Goal: Communication & Community: Answer question/provide support

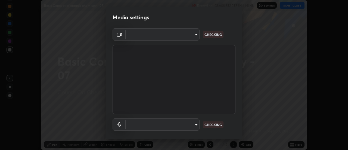
scroll to position [29, 0]
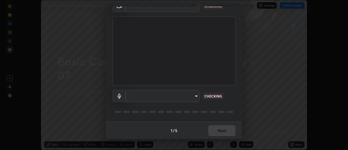
type input "985e4b1f72fc3b9494b48cef3b79fe3b682f9ae0bb15c20acfe574fe2aaad349"
click at [194, 96] on body "Erase all Basic Concept of organic chemistry - 07 Recording CLASS STARTS IN 4 M…" at bounding box center [174, 75] width 348 height 150
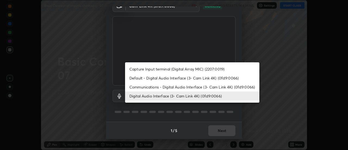
click at [188, 87] on li "Communications - Digital Audio Interface (3- Cam Link 4K) (0fd9:0066)" at bounding box center [192, 86] width 134 height 9
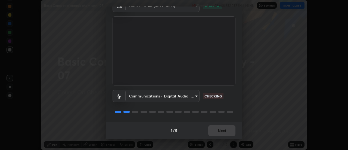
click at [195, 94] on body "Erase all Basic Concept of organic chemistry - 07 Recording CLASS STARTS IN 4 M…" at bounding box center [174, 75] width 348 height 150
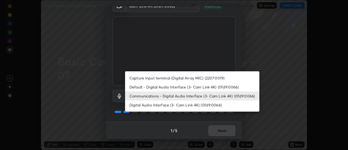
click at [187, 105] on li "Digital Audio Interface (3- Cam Link 4K) (0fd9:0066)" at bounding box center [192, 104] width 134 height 9
type input "265cf534b138bf87f319f365071951407b00c29418ffc0cf12ee2ca8a10caa95"
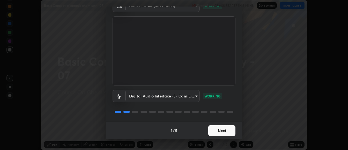
click at [221, 132] on button "Next" at bounding box center [221, 130] width 27 height 11
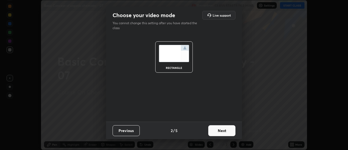
click at [222, 133] on button "Next" at bounding box center [221, 130] width 27 height 11
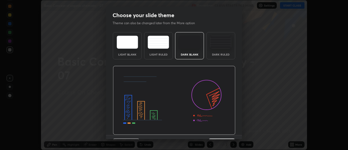
scroll to position [13, 0]
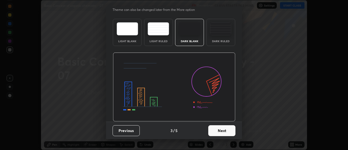
click at [219, 128] on button "Next" at bounding box center [221, 130] width 27 height 11
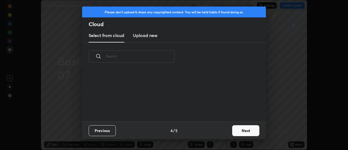
click at [222, 130] on div "Previous 4 / 5 Next" at bounding box center [174, 130] width 184 height 17
click at [246, 130] on button "Next" at bounding box center [245, 130] width 27 height 11
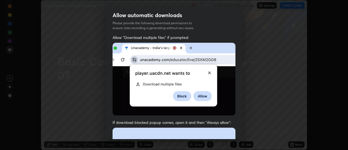
click at [245, 130] on div "Allow automatic downloads Please provide the following download permissions to …" at bounding box center [174, 75] width 348 height 150
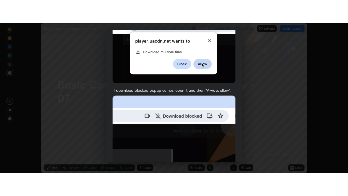
scroll to position [139, 0]
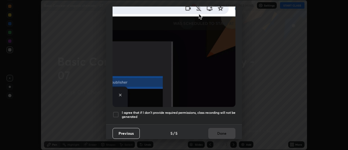
click at [218, 113] on h5 "I agree that if I don't provide required permissions, class recording will not …" at bounding box center [179, 114] width 114 height 8
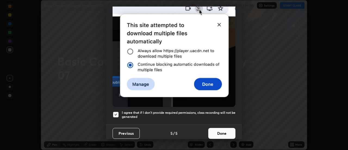
click at [222, 129] on button "Done" at bounding box center [221, 133] width 27 height 11
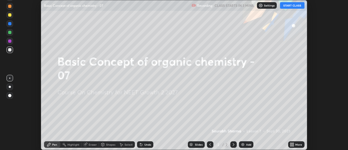
click at [291, 143] on icon at bounding box center [290, 143] width 1 height 1
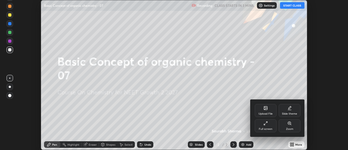
click at [268, 123] on div "Full screen" at bounding box center [266, 125] width 22 height 13
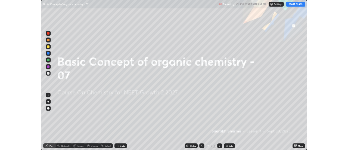
scroll to position [196, 348]
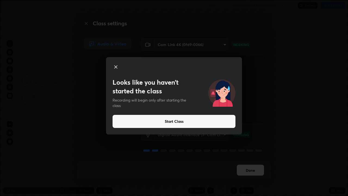
click at [117, 68] on icon at bounding box center [115, 67] width 3 height 3
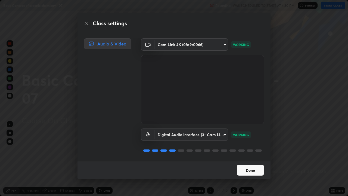
click at [248, 150] on button "Done" at bounding box center [250, 169] width 27 height 11
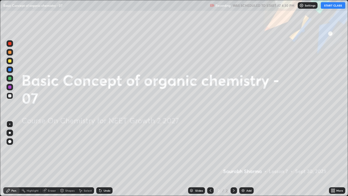
click at [330, 6] on button "START CLASS" at bounding box center [333, 5] width 24 height 7
click at [250, 150] on div "Add" at bounding box center [246, 190] width 14 height 7
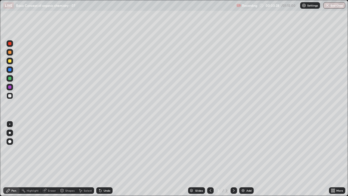
click at [99, 150] on icon at bounding box center [99, 189] width 1 height 1
click at [102, 150] on div "Undo" at bounding box center [104, 190] width 16 height 7
click at [241, 150] on img at bounding box center [243, 190] width 4 height 4
click at [48, 150] on div "Eraser" at bounding box center [49, 190] width 17 height 7
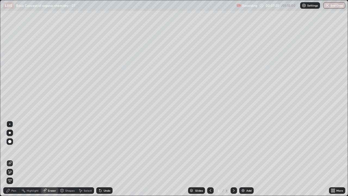
click at [16, 150] on div "Pen" at bounding box center [11, 190] width 16 height 7
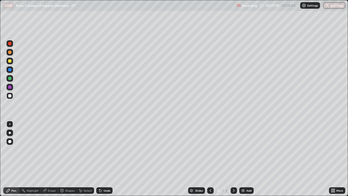
click at [246, 150] on div "Add" at bounding box center [246, 190] width 14 height 7
click at [252, 150] on div "Add" at bounding box center [246, 190] width 14 height 7
click at [88, 150] on div "Select" at bounding box center [85, 190] width 17 height 7
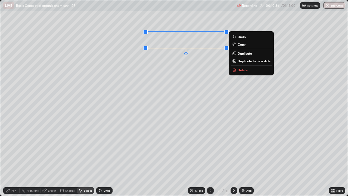
click at [189, 64] on div "0 ° Undo Copy Duplicate Duplicate to new slide Delete" at bounding box center [173, 97] width 347 height 195
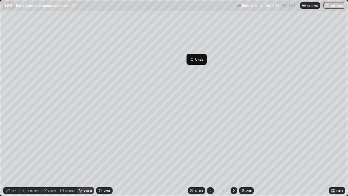
click at [175, 65] on div "0 ° Undo Copy Duplicate Duplicate to new slide Delete" at bounding box center [173, 97] width 347 height 195
click at [11, 150] on div "Pen" at bounding box center [11, 190] width 16 height 7
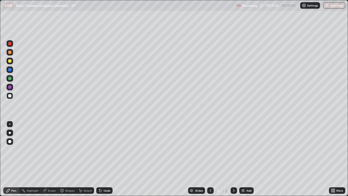
click at [85, 150] on div "Select" at bounding box center [88, 190] width 8 height 3
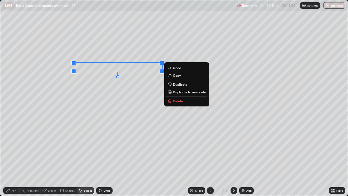
click at [115, 91] on div "0 ° Undo Copy Duplicate Duplicate to new slide Delete" at bounding box center [173, 97] width 347 height 195
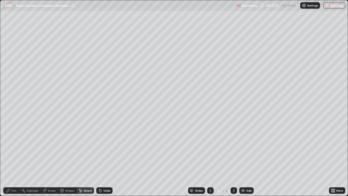
click at [12, 150] on div "Pen" at bounding box center [13, 190] width 5 height 3
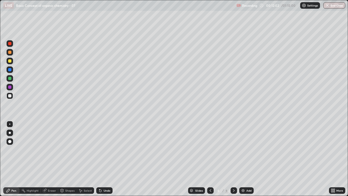
click at [106, 150] on div "Undo" at bounding box center [107, 190] width 7 height 3
click at [52, 150] on div "Eraser" at bounding box center [52, 190] width 8 height 3
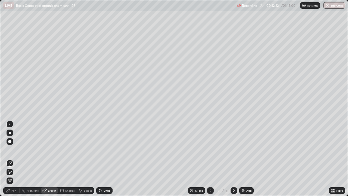
click at [13, 150] on div "Pen" at bounding box center [13, 190] width 5 height 3
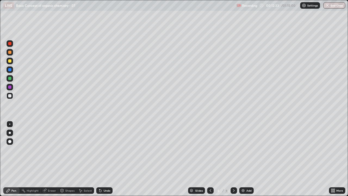
click at [104, 150] on div "Undo" at bounding box center [104, 190] width 16 height 7
click at [100, 150] on icon at bounding box center [100, 190] width 4 height 4
click at [81, 150] on div "Select" at bounding box center [85, 190] width 17 height 7
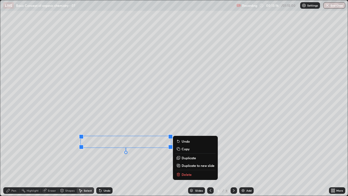
click at [128, 150] on div "0 ° Undo Copy Duplicate Duplicate to new slide Delete" at bounding box center [173, 97] width 347 height 195
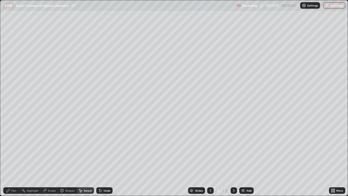
click at [14, 150] on div "Pen" at bounding box center [13, 190] width 5 height 3
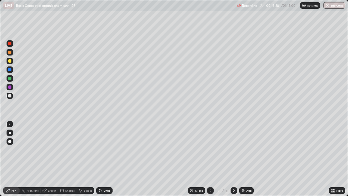
click at [10, 61] on div at bounding box center [9, 60] width 3 height 3
click at [13, 143] on div at bounding box center [10, 141] width 7 height 7
click at [51, 150] on div "Eraser" at bounding box center [52, 190] width 8 height 3
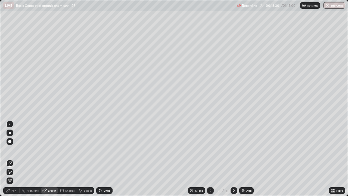
click at [66, 150] on div "Shapes" at bounding box center [69, 190] width 9 height 3
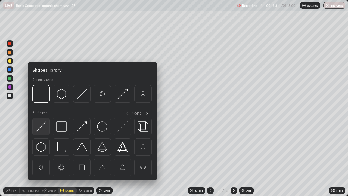
click at [41, 123] on img at bounding box center [41, 126] width 10 height 10
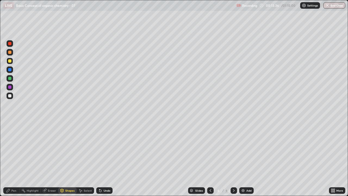
click at [12, 150] on div "Pen" at bounding box center [11, 190] width 16 height 7
click at [10, 124] on div at bounding box center [9, 123] width 1 height 1
click at [10, 95] on div at bounding box center [9, 95] width 3 height 3
click at [246, 150] on div "Add" at bounding box center [246, 190] width 14 height 7
click at [104, 150] on div "Undo" at bounding box center [107, 190] width 7 height 3
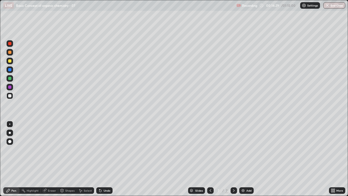
click at [13, 63] on div at bounding box center [10, 61] width 7 height 7
click at [13, 96] on div at bounding box center [10, 95] width 7 height 7
click at [106, 150] on div "Undo" at bounding box center [107, 190] width 7 height 3
click at [104, 150] on div "Undo" at bounding box center [107, 190] width 7 height 3
click at [108, 150] on div "Undo" at bounding box center [104, 190] width 16 height 7
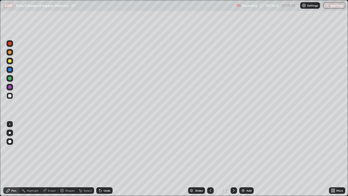
click at [107, 150] on div "Undo" at bounding box center [104, 190] width 16 height 7
click at [107, 150] on div "Undo" at bounding box center [107, 190] width 7 height 3
click at [85, 150] on div "Select" at bounding box center [85, 190] width 17 height 7
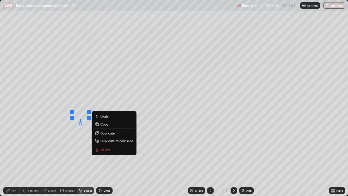
click at [76, 134] on div "0 ° Undo Copy Duplicate Duplicate to new slide Delete" at bounding box center [173, 97] width 347 height 195
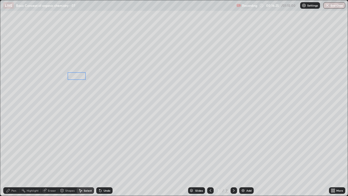
click at [78, 75] on div "0 ° Undo Copy Duplicate Duplicate to new slide Delete" at bounding box center [173, 97] width 347 height 195
click at [63, 93] on div "0 ° Undo Copy Duplicate Duplicate to new slide Delete" at bounding box center [173, 97] width 347 height 195
click at [12, 150] on div "Pen" at bounding box center [11, 190] width 16 height 7
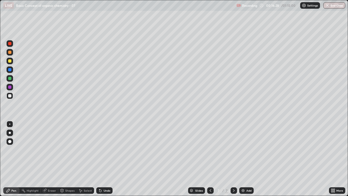
click at [10, 61] on div at bounding box center [9, 60] width 3 height 3
click at [11, 95] on div at bounding box center [9, 95] width 3 height 3
click at [210, 150] on div at bounding box center [210, 190] width 7 height 7
click at [235, 150] on icon at bounding box center [234, 190] width 4 height 4
click at [246, 150] on div "Add" at bounding box center [248, 190] width 5 height 3
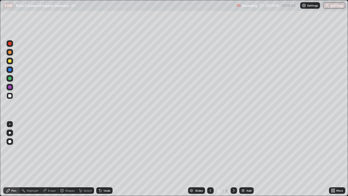
click at [104, 150] on div "Undo" at bounding box center [107, 190] width 7 height 3
click at [244, 150] on img at bounding box center [243, 190] width 4 height 4
click at [104, 150] on div "Undo" at bounding box center [107, 190] width 7 height 3
click at [102, 150] on div "Undo" at bounding box center [104, 190] width 16 height 7
click at [99, 150] on icon at bounding box center [100, 190] width 2 height 2
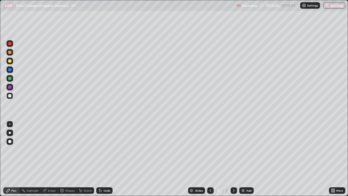
click at [100, 150] on icon at bounding box center [100, 190] width 4 height 4
click at [106, 150] on div "Undo" at bounding box center [107, 190] width 7 height 3
click at [104, 150] on div "Undo" at bounding box center [107, 190] width 7 height 3
click at [108, 150] on div "Undo" at bounding box center [107, 190] width 7 height 3
click at [107, 150] on div "Undo" at bounding box center [107, 190] width 7 height 3
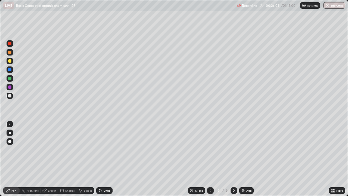
click at [109, 150] on div "Undo" at bounding box center [107, 190] width 7 height 3
click at [107, 150] on div "Undo" at bounding box center [107, 190] width 7 height 3
click at [108, 150] on div "Undo" at bounding box center [104, 190] width 16 height 7
click at [10, 61] on div at bounding box center [9, 60] width 3 height 3
click at [74, 150] on div "Shapes" at bounding box center [69, 190] width 9 height 3
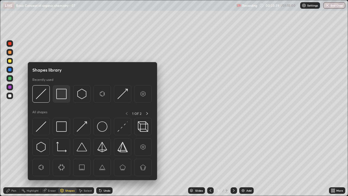
click at [60, 92] on img at bounding box center [61, 94] width 10 height 10
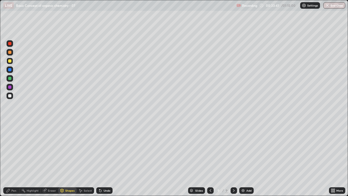
click at [11, 150] on div "Pen" at bounding box center [11, 190] width 16 height 7
click at [65, 150] on div "Shapes" at bounding box center [69, 190] width 9 height 3
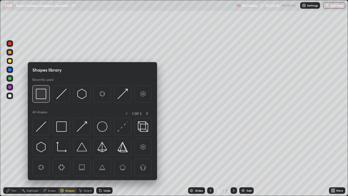
click at [41, 92] on img at bounding box center [41, 94] width 10 height 10
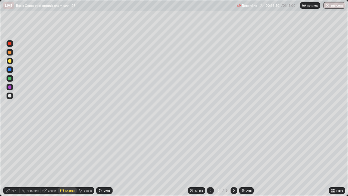
click at [15, 150] on div "Pen" at bounding box center [13, 190] width 5 height 3
click at [82, 150] on icon at bounding box center [80, 190] width 4 height 4
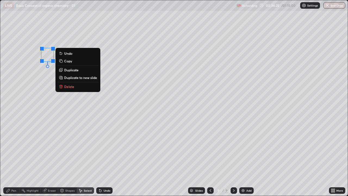
click at [69, 70] on p "Duplicate" at bounding box center [71, 70] width 14 height 4
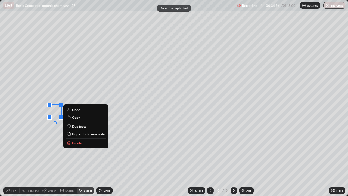
click at [51, 145] on div "0 ° Undo Copy Duplicate Duplicate to new slide Delete" at bounding box center [173, 97] width 347 height 195
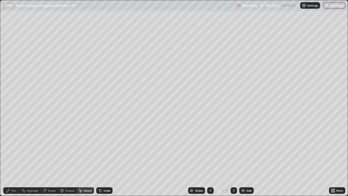
click at [11, 150] on div "Pen" at bounding box center [11, 190] width 16 height 7
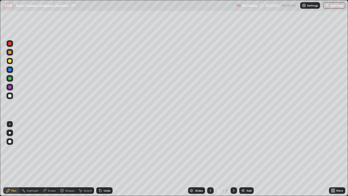
click at [84, 150] on div "Select" at bounding box center [88, 190] width 8 height 3
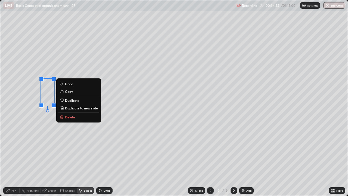
click at [27, 111] on div "0 ° Undo Copy Duplicate Duplicate to new slide Delete" at bounding box center [173, 97] width 347 height 195
click at [68, 101] on p "Duplicate" at bounding box center [72, 100] width 14 height 4
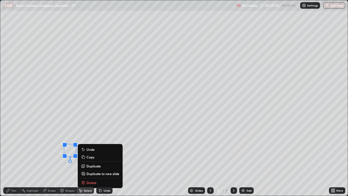
click at [75, 116] on div "0 ° Undo Copy Duplicate Duplicate to new slide Delete" at bounding box center [173, 97] width 347 height 195
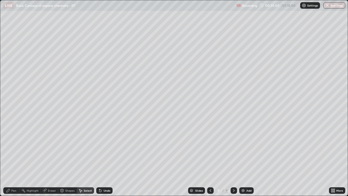
click at [13, 150] on div "Pen" at bounding box center [13, 190] width 5 height 3
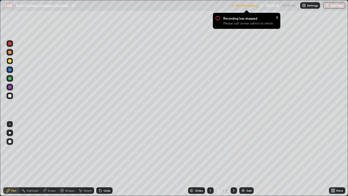
click at [85, 150] on div "Select" at bounding box center [88, 190] width 8 height 3
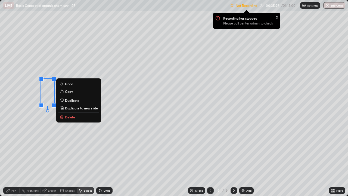
click at [33, 83] on div "0 ° Undo Copy Duplicate Duplicate to new slide Delete" at bounding box center [173, 97] width 347 height 195
click at [69, 99] on p "Duplicate" at bounding box center [72, 100] width 14 height 4
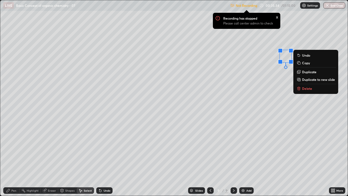
click at [276, 17] on div "x" at bounding box center [277, 17] width 2 height 6
click at [266, 62] on div "0 ° Undo Copy Duplicate Duplicate to new slide Delete" at bounding box center [173, 97] width 347 height 195
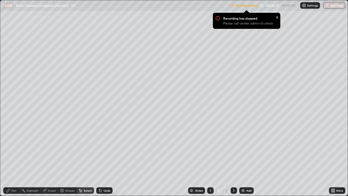
click at [12, 150] on div "Pen" at bounding box center [13, 190] width 5 height 3
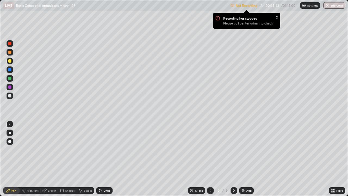
click at [333, 150] on icon at bounding box center [333, 191] width 1 height 1
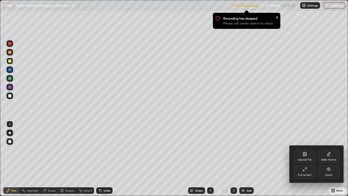
click at [307, 150] on div "Full screen" at bounding box center [305, 171] width 22 height 13
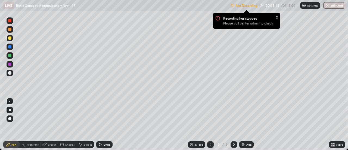
scroll to position [27035, 26837]
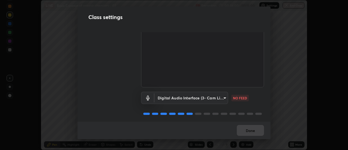
scroll to position [34, 0]
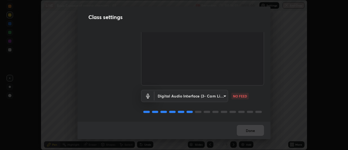
click at [222, 97] on body "Erase all LIVE Basic Concept of organic chemistry - 07 Recording 00:36:01 / 01:…" at bounding box center [174, 75] width 348 height 150
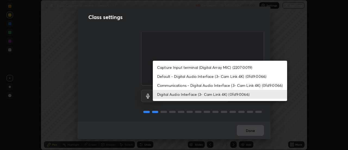
click at [237, 69] on li "Capture Input terminal (Digital Array MIC) (2207:0019)" at bounding box center [220, 67] width 134 height 9
type input "78d543d5cfb73704e6fb246d48052435788e3bd29a075eb895bf9fb3829fa977"
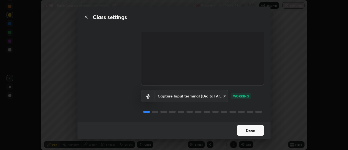
click at [253, 132] on button "Done" at bounding box center [250, 130] width 27 height 11
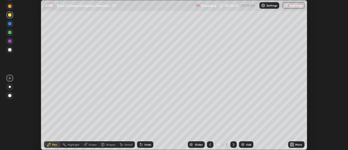
click at [289, 144] on div "More" at bounding box center [296, 144] width 16 height 7
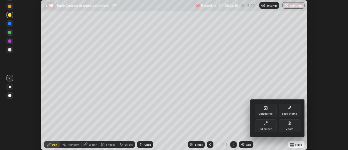
click at [268, 127] on div "Full screen" at bounding box center [266, 128] width 14 height 3
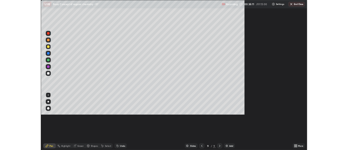
scroll to position [196, 348]
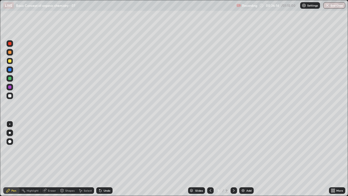
click at [106, 150] on div "Undo" at bounding box center [104, 190] width 16 height 7
click at [104, 150] on div "Undo" at bounding box center [107, 190] width 7 height 3
click at [82, 150] on icon at bounding box center [80, 190] width 3 height 3
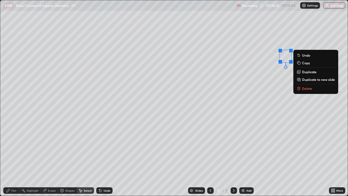
click at [307, 72] on p "Duplicate" at bounding box center [309, 72] width 14 height 4
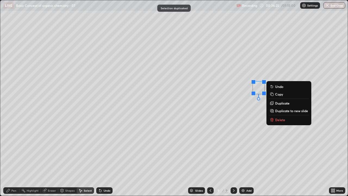
click at [242, 85] on div "0 ° Undo Copy Duplicate Duplicate to new slide Delete" at bounding box center [173, 97] width 347 height 195
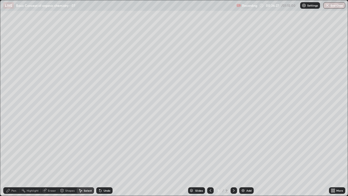
click at [12, 150] on div "Pen" at bounding box center [13, 190] width 5 height 3
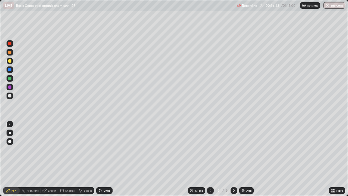
click at [90, 150] on div "Select" at bounding box center [88, 190] width 8 height 3
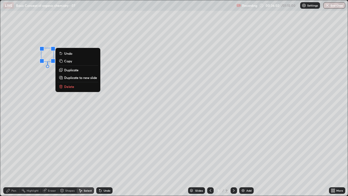
click at [79, 71] on p "Duplicate" at bounding box center [71, 70] width 14 height 4
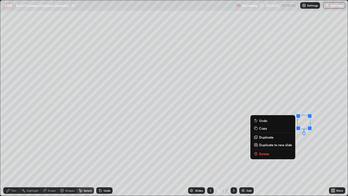
click at [203, 115] on div "0 ° Undo Copy Duplicate Duplicate to new slide Delete" at bounding box center [173, 97] width 347 height 195
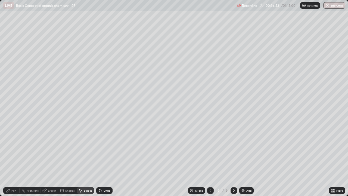
click at [10, 150] on div "Pen" at bounding box center [11, 190] width 16 height 7
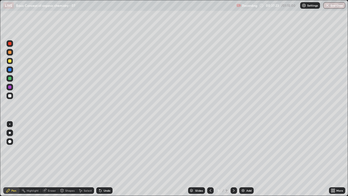
click at [88, 150] on div "Select" at bounding box center [88, 190] width 8 height 3
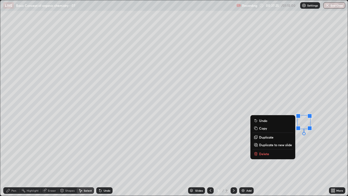
click at [268, 139] on p "Duplicate" at bounding box center [266, 137] width 14 height 4
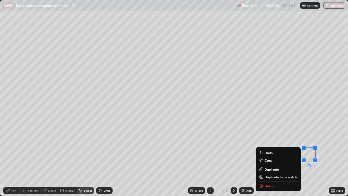
click at [208, 144] on div "0 ° Undo Copy Duplicate Duplicate to new slide Delete" at bounding box center [173, 97] width 347 height 195
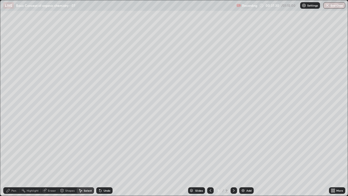
click at [10, 150] on icon at bounding box center [8, 190] width 4 height 4
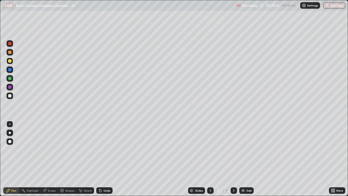
click at [250, 150] on div "Add" at bounding box center [248, 190] width 5 height 3
click at [12, 96] on div at bounding box center [10, 95] width 7 height 7
click at [10, 139] on div at bounding box center [10, 141] width 7 height 7
click at [11, 61] on div at bounding box center [9, 60] width 3 height 3
click at [10, 124] on div at bounding box center [9, 123] width 1 height 1
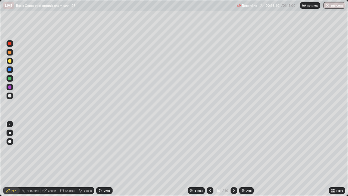
click at [64, 150] on icon at bounding box center [62, 190] width 4 height 4
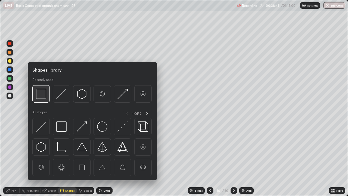
click at [39, 93] on img at bounding box center [41, 94] width 10 height 10
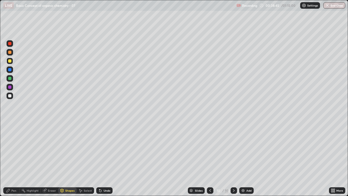
click at [10, 150] on div "Pen" at bounding box center [11, 190] width 16 height 7
click at [84, 150] on div "Select" at bounding box center [88, 190] width 8 height 3
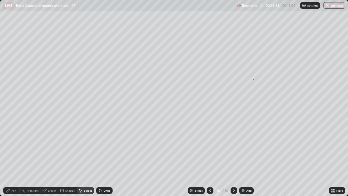
click at [253, 79] on div "0 ° Undo Copy Duplicate Duplicate to new slide Delete" at bounding box center [173, 97] width 347 height 195
click at [13, 150] on div "Pen" at bounding box center [13, 190] width 5 height 3
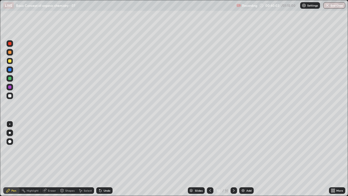
click at [109, 150] on div "Undo" at bounding box center [107, 190] width 7 height 3
click at [10, 98] on div at bounding box center [10, 95] width 7 height 7
click at [62, 150] on icon at bounding box center [62, 189] width 3 height 1
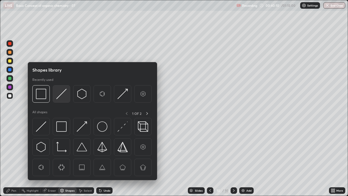
click at [60, 91] on img at bounding box center [61, 94] width 10 height 10
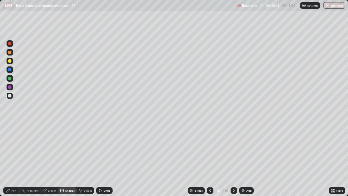
click at [13, 150] on div "Pen" at bounding box center [13, 190] width 5 height 3
click at [87, 150] on div "Select" at bounding box center [88, 190] width 8 height 3
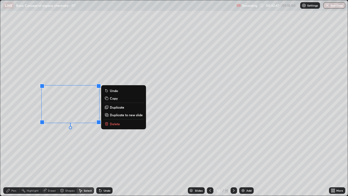
click at [118, 122] on p "Delete" at bounding box center [115, 124] width 10 height 4
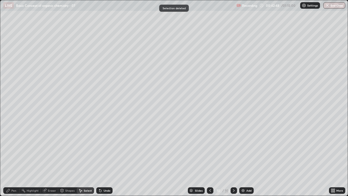
click at [16, 150] on div "Pen" at bounding box center [11, 190] width 16 height 7
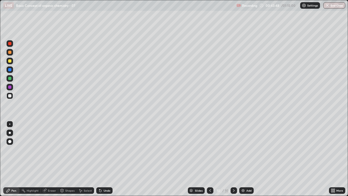
click at [88, 150] on div "Select" at bounding box center [88, 190] width 8 height 3
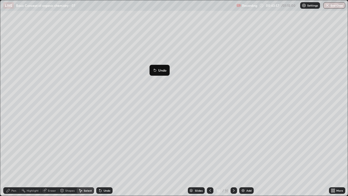
click at [144, 85] on div "0 ° Undo Copy Duplicate Duplicate to new slide Delete" at bounding box center [173, 97] width 347 height 195
click at [13, 150] on div "Pen" at bounding box center [13, 190] width 5 height 3
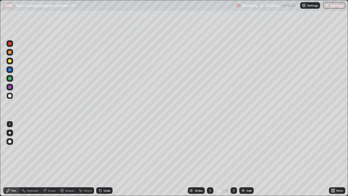
click at [7, 143] on div at bounding box center [10, 141] width 7 height 7
click at [101, 150] on icon at bounding box center [100, 190] width 4 height 4
click at [10, 124] on div at bounding box center [9, 123] width 1 height 1
click at [107, 150] on div "Undo" at bounding box center [107, 190] width 7 height 3
click at [10, 69] on div at bounding box center [9, 69] width 3 height 3
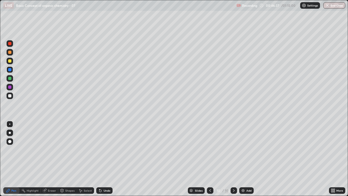
click at [89, 150] on div "Select" at bounding box center [85, 190] width 17 height 7
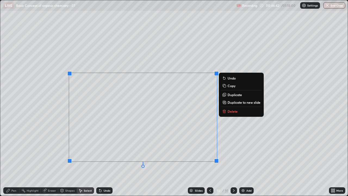
click at [148, 150] on div "0 ° Undo Copy Duplicate Duplicate to new slide Delete" at bounding box center [173, 97] width 347 height 195
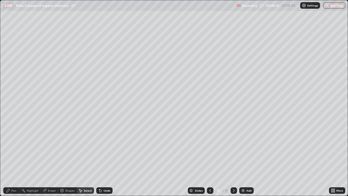
click at [11, 150] on div "Pen" at bounding box center [11, 190] width 16 height 7
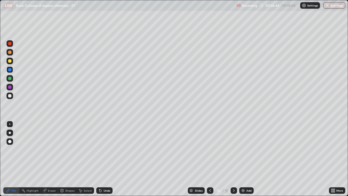
click at [10, 96] on div at bounding box center [9, 95] width 3 height 3
click at [10, 42] on div at bounding box center [9, 43] width 3 height 3
click at [11, 144] on div at bounding box center [10, 141] width 7 height 7
click at [69, 150] on div "Shapes" at bounding box center [69, 190] width 9 height 3
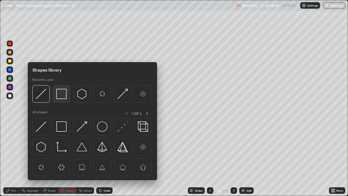
click at [56, 92] on img at bounding box center [61, 94] width 10 height 10
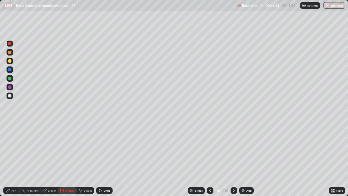
click at [10, 150] on div "Pen" at bounding box center [11, 190] width 16 height 7
click at [10, 123] on div at bounding box center [9, 123] width 1 height 1
click at [9, 95] on div at bounding box center [9, 95] width 3 height 3
click at [246, 150] on div "Add" at bounding box center [248, 190] width 5 height 3
click at [69, 150] on div "Shapes" at bounding box center [69, 190] width 9 height 3
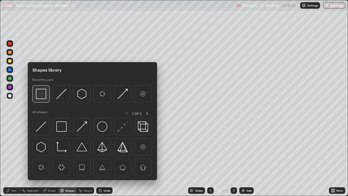
click at [38, 92] on img at bounding box center [41, 94] width 10 height 10
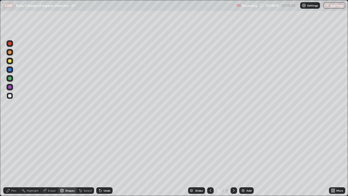
click at [14, 150] on div "Pen" at bounding box center [13, 190] width 5 height 3
click at [104, 150] on div "Undo" at bounding box center [107, 190] width 7 height 3
click at [102, 150] on div "Undo" at bounding box center [104, 190] width 16 height 7
click at [9, 63] on div at bounding box center [10, 61] width 7 height 7
click at [107, 150] on div "Undo" at bounding box center [107, 190] width 7 height 3
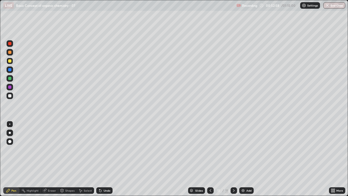
click at [108, 150] on div "Undo" at bounding box center [104, 190] width 16 height 7
click at [105, 150] on div "Undo" at bounding box center [104, 190] width 16 height 7
click at [8, 95] on div at bounding box center [9, 95] width 3 height 3
click at [245, 150] on div "Add" at bounding box center [246, 190] width 14 height 7
click at [104, 150] on div "Undo" at bounding box center [107, 190] width 7 height 3
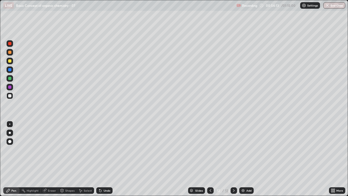
click at [104, 150] on div "Undo" at bounding box center [107, 190] width 7 height 3
click at [61, 150] on icon at bounding box center [62, 189] width 3 height 1
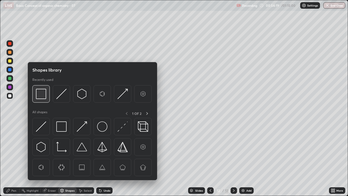
click at [41, 94] on img at bounding box center [41, 94] width 10 height 10
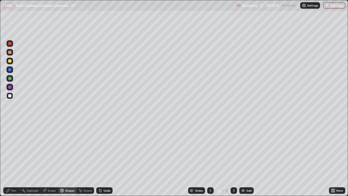
click at [13, 150] on div "Pen" at bounding box center [13, 190] width 5 height 3
click at [13, 58] on div at bounding box center [10, 61] width 7 height 7
click at [68, 150] on div "Shapes" at bounding box center [69, 190] width 9 height 3
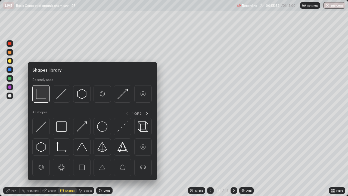
click at [39, 92] on img at bounding box center [41, 94] width 10 height 10
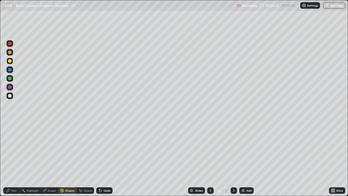
click at [14, 150] on div "Pen" at bounding box center [11, 190] width 16 height 7
click at [89, 150] on div "Select" at bounding box center [88, 190] width 8 height 3
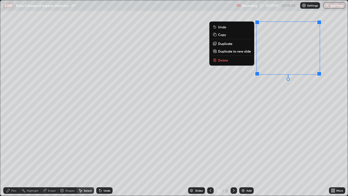
click at [237, 62] on button "Delete" at bounding box center [232, 60] width 41 height 7
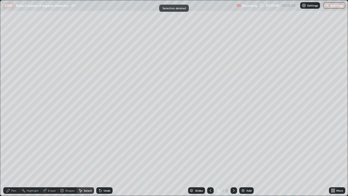
click at [13, 150] on div "Pen" at bounding box center [13, 190] width 5 height 3
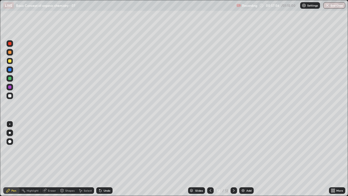
click at [10, 98] on div at bounding box center [10, 95] width 7 height 7
click at [62, 150] on icon at bounding box center [62, 189] width 3 height 1
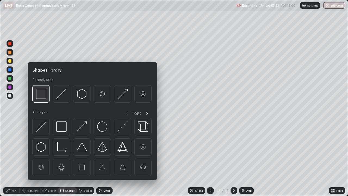
click at [41, 93] on img at bounding box center [41, 94] width 10 height 10
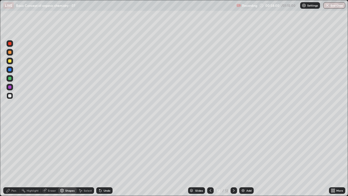
click at [8, 150] on div "Pen" at bounding box center [11, 190] width 16 height 7
click at [243, 150] on div "Add" at bounding box center [246, 190] width 14 height 7
click at [210, 150] on icon at bounding box center [210, 190] width 4 height 4
click at [234, 150] on icon at bounding box center [234, 190] width 4 height 4
click at [106, 150] on div "Undo" at bounding box center [107, 190] width 7 height 3
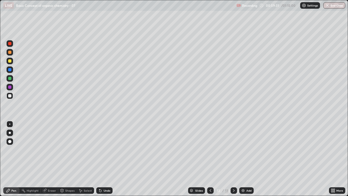
click at [104, 150] on div "Undo" at bounding box center [104, 190] width 16 height 7
click at [104, 150] on div "Undo" at bounding box center [107, 190] width 7 height 3
click at [10, 61] on div at bounding box center [9, 60] width 3 height 3
click at [61, 150] on icon at bounding box center [62, 189] width 3 height 1
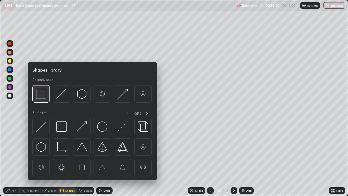
click at [41, 94] on img at bounding box center [41, 94] width 10 height 10
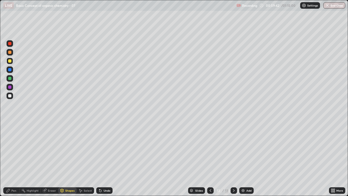
click at [11, 150] on div "Pen" at bounding box center [11, 190] width 16 height 7
click at [85, 150] on div "Select" at bounding box center [85, 190] width 17 height 7
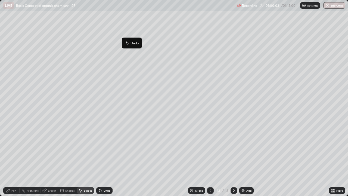
click at [118, 51] on div "0 ° Undo Copy Duplicate Duplicate to new slide Delete" at bounding box center [173, 97] width 347 height 195
click at [122, 37] on div "0 ° Undo Copy Duplicate Duplicate to new slide Delete" at bounding box center [173, 97] width 347 height 195
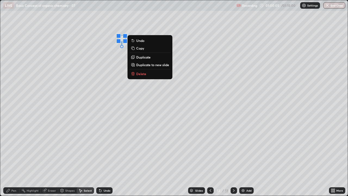
click at [111, 54] on div "0 ° Undo Copy Duplicate Duplicate to new slide Delete" at bounding box center [173, 97] width 347 height 195
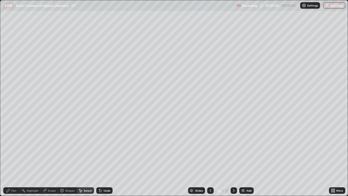
click at [11, 150] on div "Pen" at bounding box center [11, 190] width 16 height 7
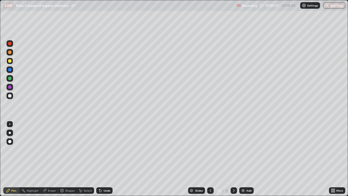
click at [12, 94] on div at bounding box center [10, 95] width 7 height 7
click at [10, 60] on div at bounding box center [9, 60] width 3 height 3
click at [99, 150] on icon at bounding box center [99, 189] width 1 height 1
click at [11, 94] on div at bounding box center [10, 95] width 7 height 7
click at [11, 60] on div at bounding box center [9, 60] width 3 height 3
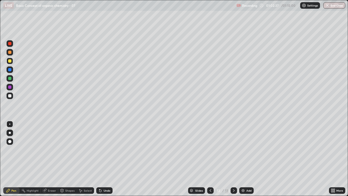
click at [12, 141] on div at bounding box center [10, 141] width 7 height 7
click at [62, 150] on icon at bounding box center [62, 189] width 3 height 1
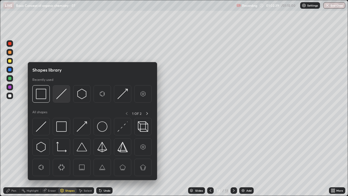
click at [59, 92] on img at bounding box center [61, 94] width 10 height 10
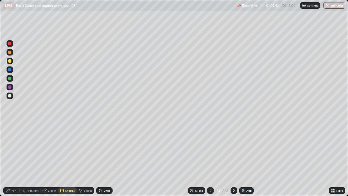
click at [8, 150] on icon at bounding box center [8, 190] width 3 height 3
click at [10, 121] on div at bounding box center [10, 124] width 7 height 7
click at [8, 94] on div at bounding box center [9, 95] width 3 height 3
click at [100, 150] on icon at bounding box center [100, 190] width 4 height 4
click at [99, 150] on icon at bounding box center [100, 190] width 2 height 2
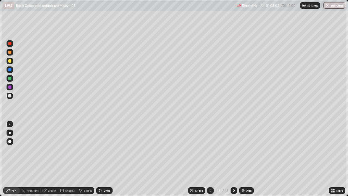
click at [100, 150] on icon at bounding box center [100, 190] width 4 height 4
click at [104, 150] on div "Undo" at bounding box center [107, 190] width 7 height 3
click at [109, 150] on div "Undo" at bounding box center [104, 190] width 16 height 7
click at [104, 150] on div "Undo" at bounding box center [104, 190] width 16 height 7
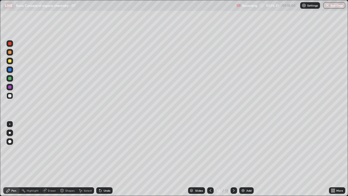
click at [106, 150] on div "Undo" at bounding box center [104, 190] width 16 height 7
click at [103, 150] on div "Undo" at bounding box center [104, 190] width 16 height 7
click at [85, 150] on div "Select" at bounding box center [88, 190] width 8 height 3
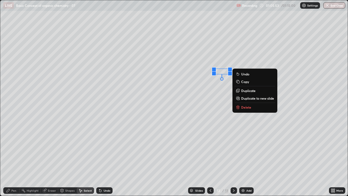
click at [244, 90] on p "Duplicate" at bounding box center [248, 90] width 14 height 4
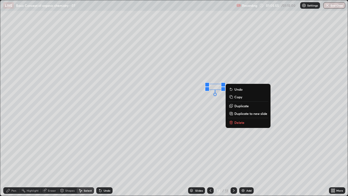
click at [208, 100] on div "0 ° Undo Copy Duplicate Duplicate to new slide Delete" at bounding box center [173, 97] width 347 height 195
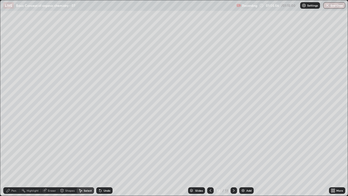
click at [12, 150] on div "Pen" at bounding box center [13, 190] width 5 height 3
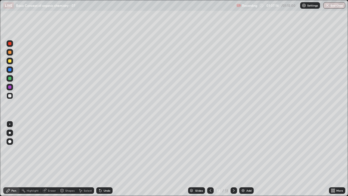
click at [104, 150] on div "Undo" at bounding box center [104, 190] width 16 height 7
click at [106, 150] on div "Undo" at bounding box center [104, 190] width 16 height 7
click at [107, 150] on div "Undo" at bounding box center [104, 190] width 16 height 7
click at [107, 150] on div "Undo" at bounding box center [107, 190] width 7 height 3
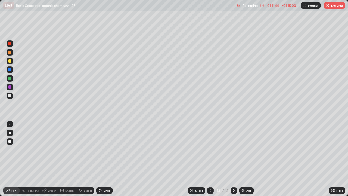
click at [104, 150] on div "Undo" at bounding box center [107, 190] width 7 height 3
click at [105, 150] on div "Undo" at bounding box center [107, 190] width 7 height 3
click at [104, 150] on div "Undo" at bounding box center [107, 190] width 7 height 3
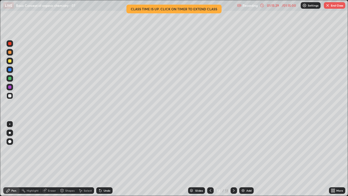
click at [211, 150] on div at bounding box center [210, 190] width 7 height 7
click at [210, 150] on icon at bounding box center [210, 190] width 4 height 4
click at [209, 150] on icon at bounding box center [210, 190] width 4 height 4
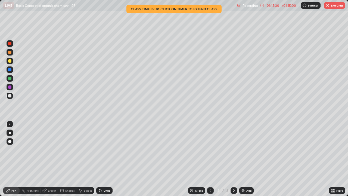
click at [210, 150] on icon at bounding box center [210, 190] width 4 height 4
click at [232, 150] on icon at bounding box center [234, 190] width 4 height 4
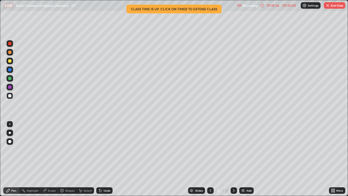
click at [233, 150] on icon at bounding box center [234, 190] width 4 height 4
click at [210, 150] on icon at bounding box center [211, 190] width 2 height 3
click at [210, 150] on icon at bounding box center [210, 190] width 4 height 4
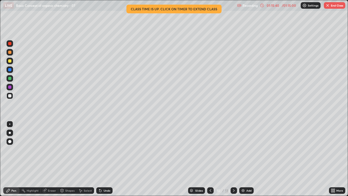
click at [234, 150] on icon at bounding box center [234, 190] width 4 height 4
click at [233, 150] on icon at bounding box center [234, 190] width 4 height 4
click at [335, 3] on button "End Class" at bounding box center [334, 5] width 21 height 7
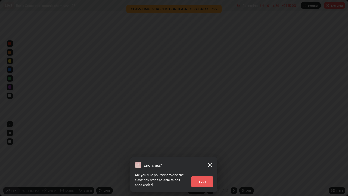
click at [201, 150] on button "End" at bounding box center [202, 181] width 22 height 11
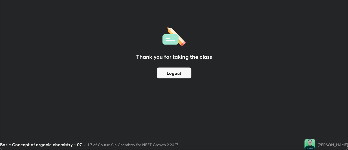
scroll to position [27035, 26837]
